Goal: Obtain resource: Download file/media

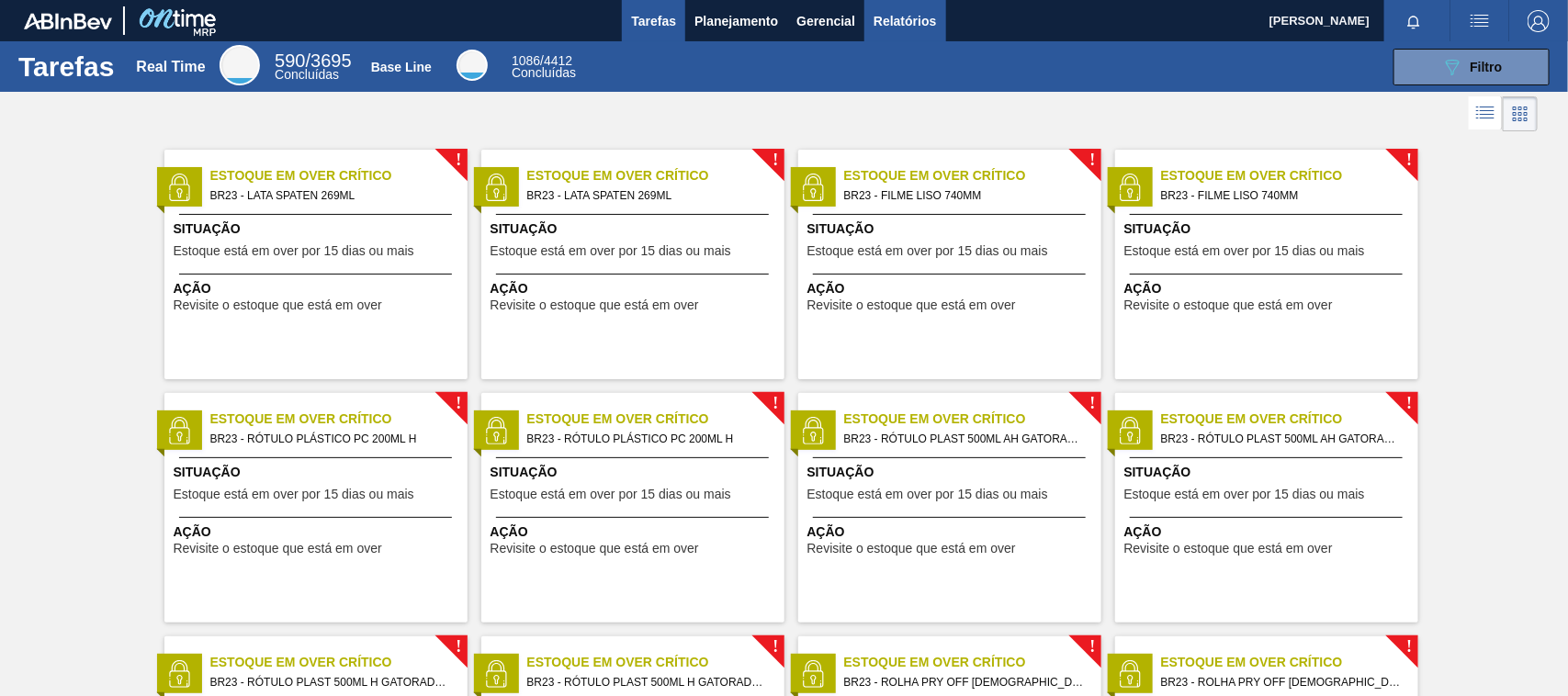
click at [906, 19] on span "Relatórios" at bounding box center [905, 21] width 63 height 22
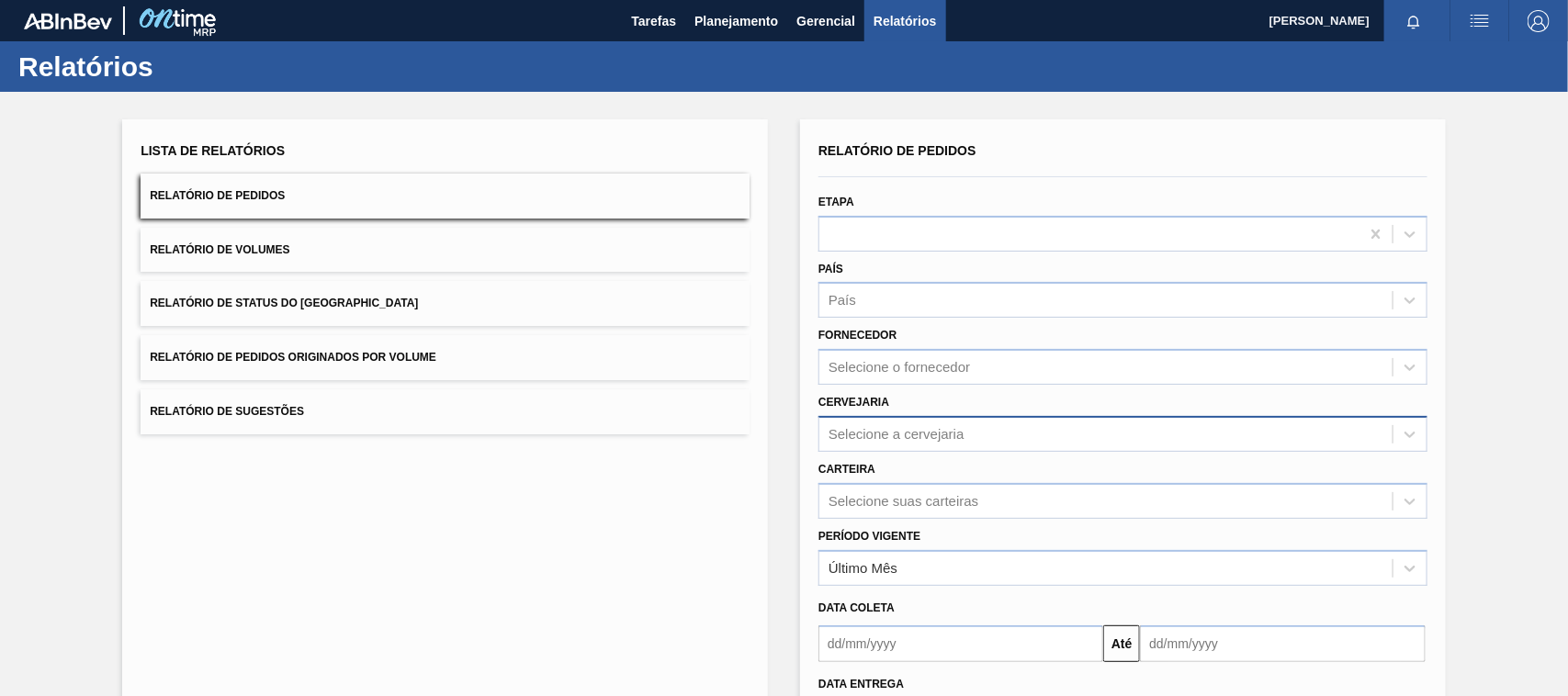
click at [884, 426] on div "Selecione a cervejaria" at bounding box center [896, 433] width 136 height 16
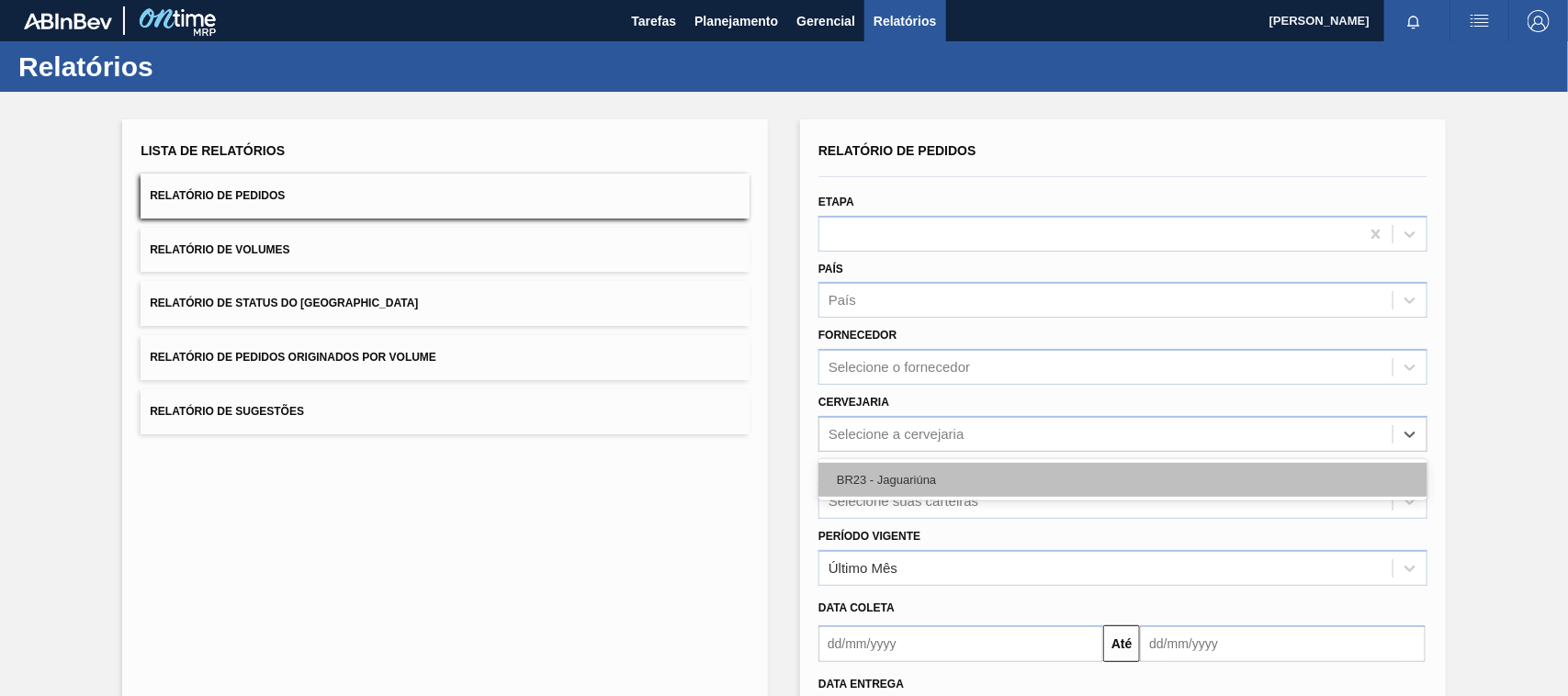
click at [902, 492] on div "BR23 - Jaguariúna" at bounding box center [1123, 479] width 609 height 34
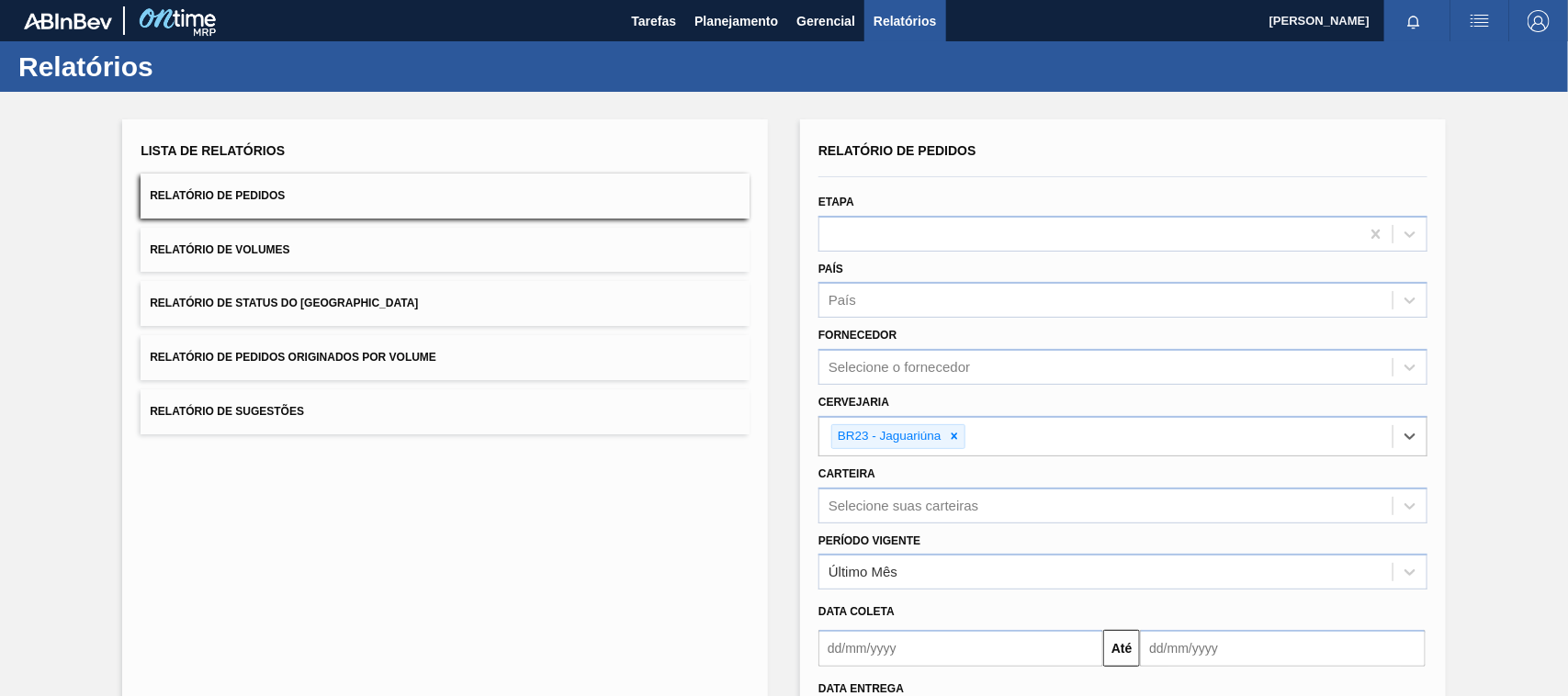
scroll to position [156, 0]
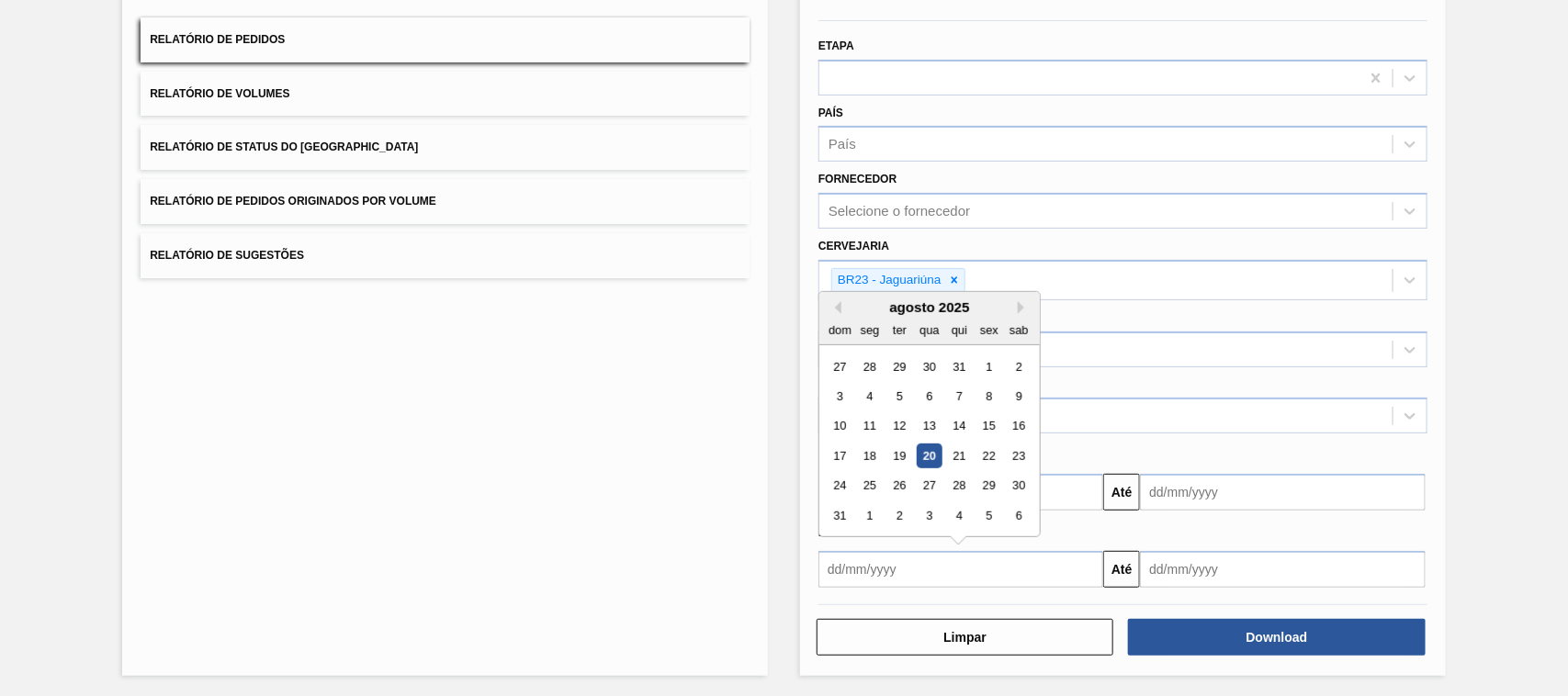
click at [914, 570] on input "text" at bounding box center [960, 570] width 285 height 37
click at [926, 450] on div "20" at bounding box center [929, 455] width 25 height 25
type input "[DATE]"
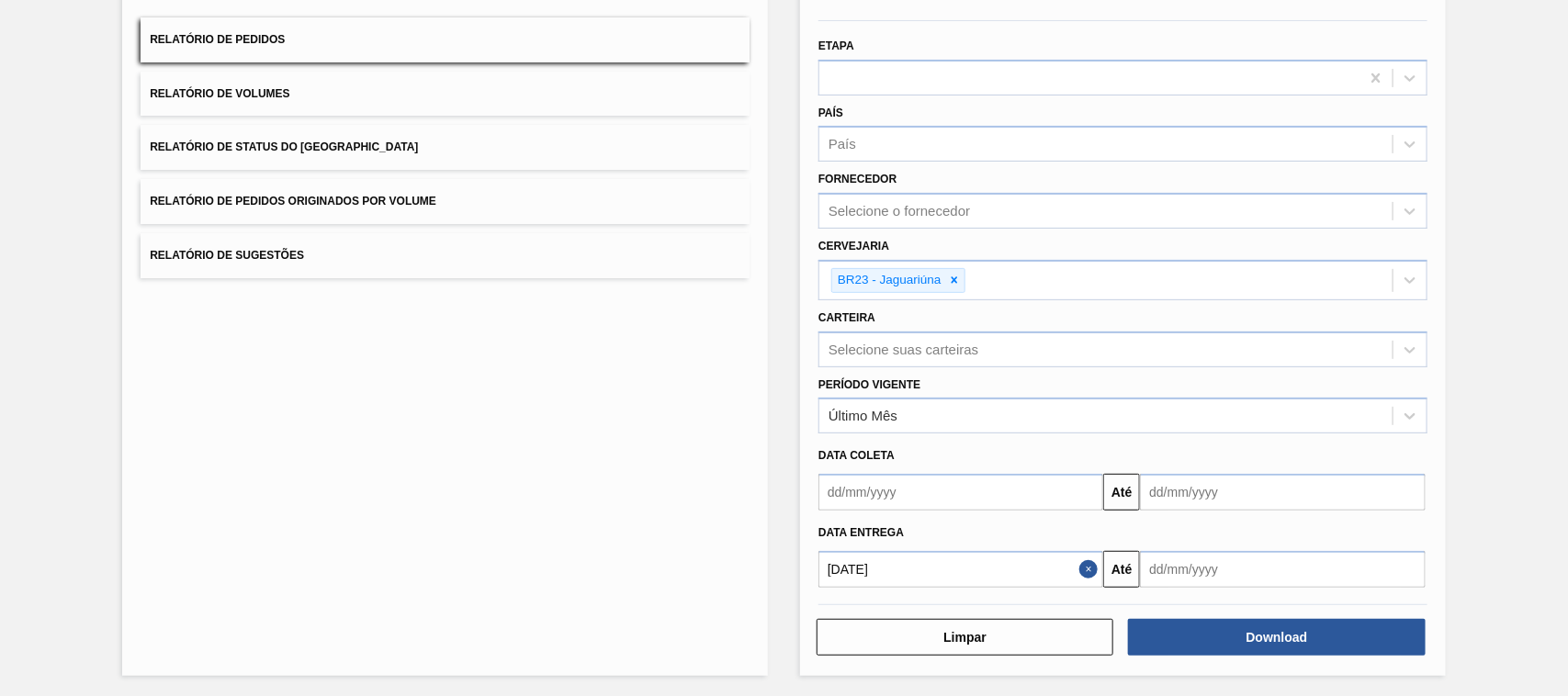
click at [1193, 511] on input "text" at bounding box center [1282, 492] width 285 height 37
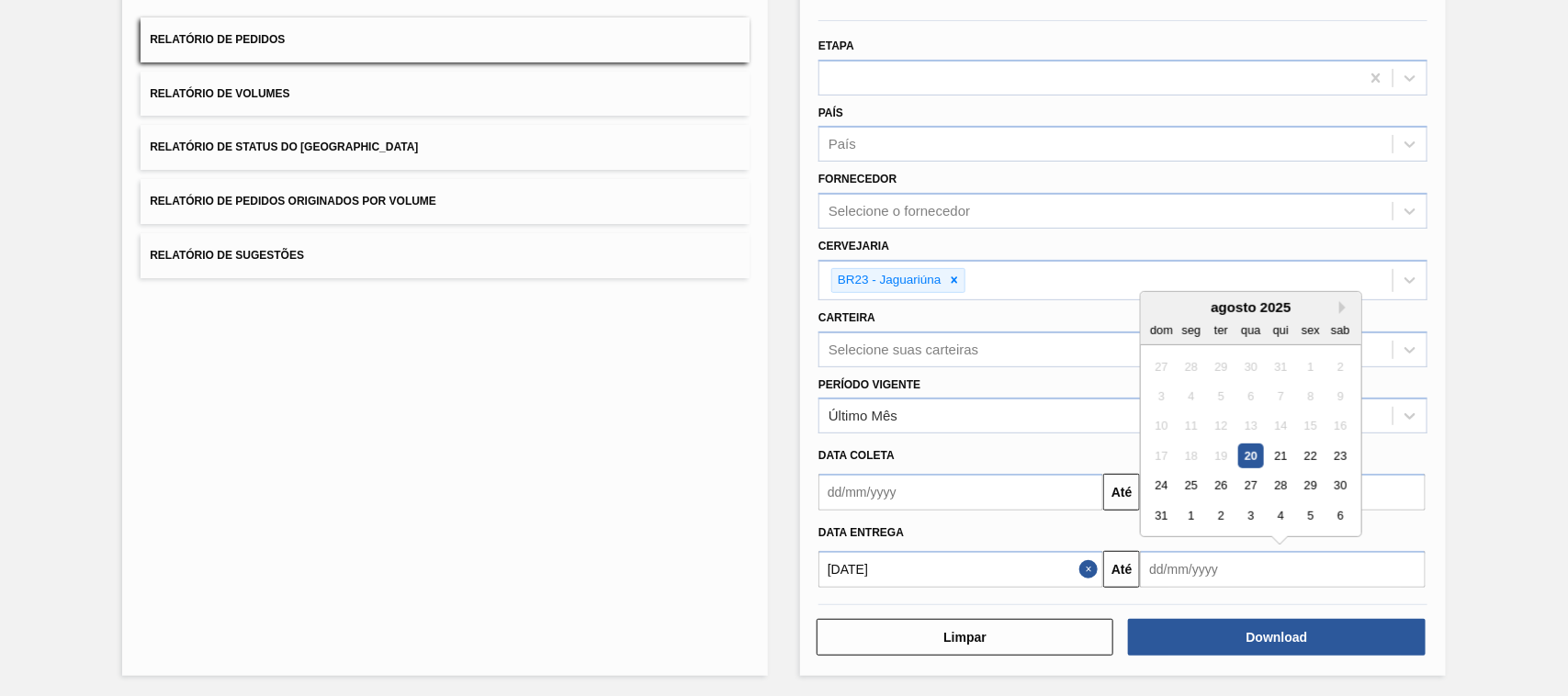
click at [1239, 446] on div "20" at bounding box center [1251, 455] width 25 height 25
type input "[DATE]"
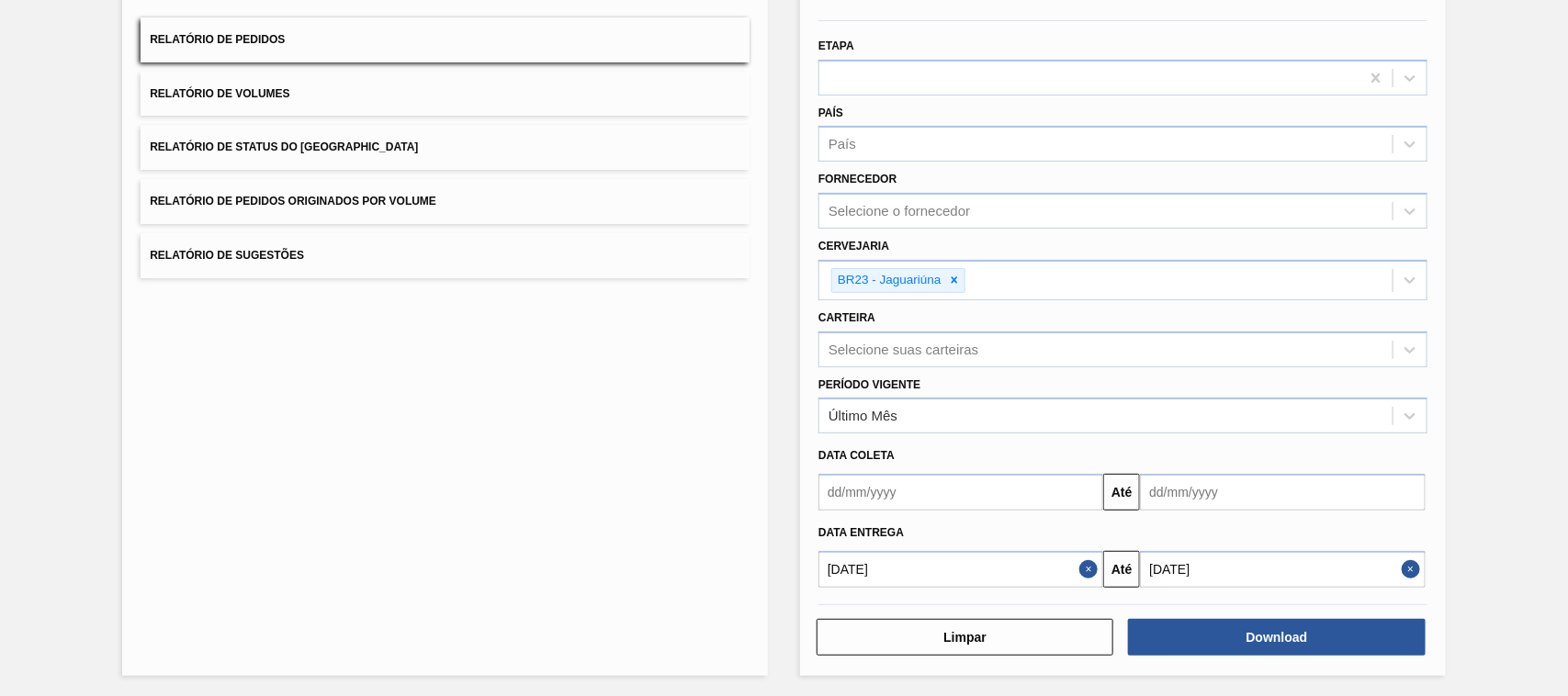
click at [1408, 569] on button "Close" at bounding box center [1414, 570] width 24 height 37
click at [1390, 511] on input "text" at bounding box center [1282, 492] width 285 height 37
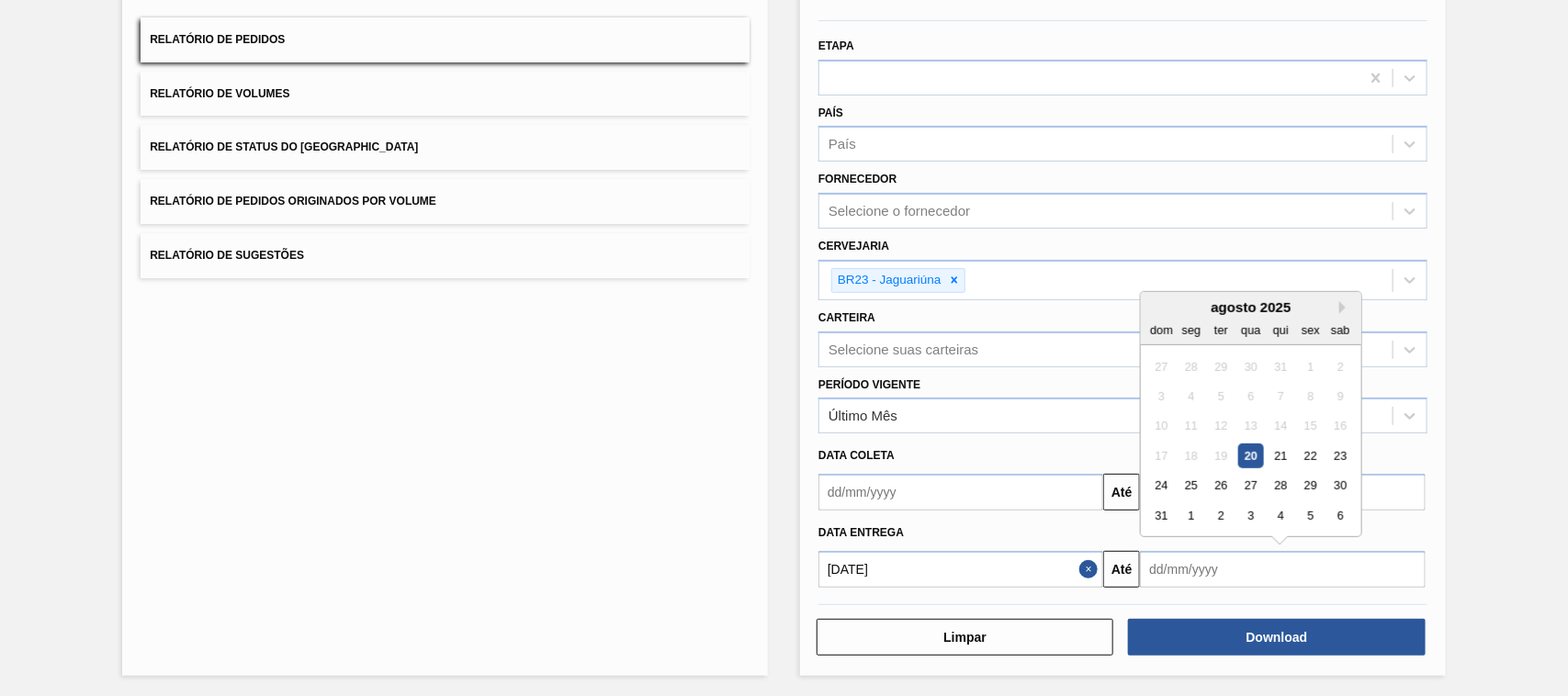
click at [1336, 301] on div "agosto 2025" at bounding box center [1251, 307] width 220 height 16
click at [1343, 301] on button "Next Month" at bounding box center [1346, 308] width 13 height 13
click at [1336, 418] on div "20" at bounding box center [1340, 426] width 25 height 25
type input "[DATE]"
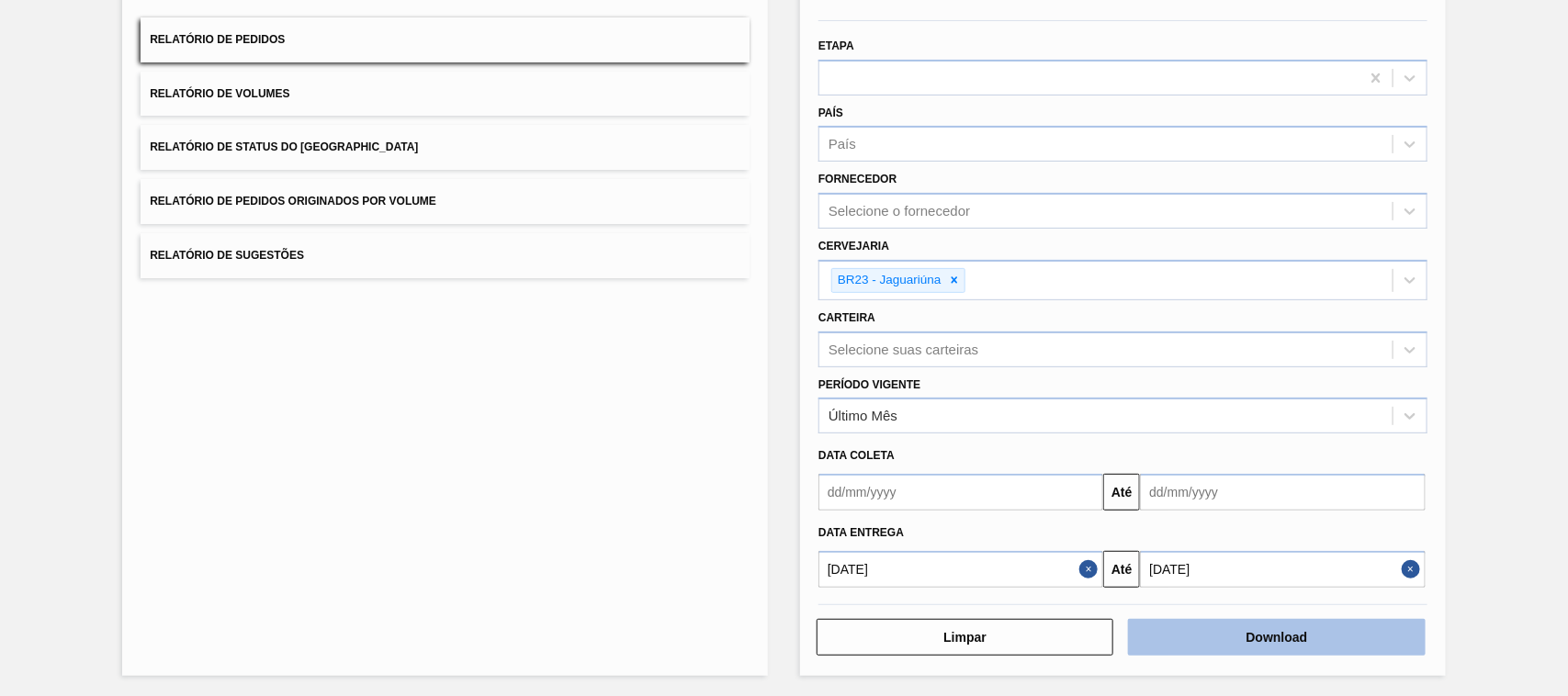
click at [1309, 631] on button "Download" at bounding box center [1277, 637] width 297 height 37
